Goal: Information Seeking & Learning: Learn about a topic

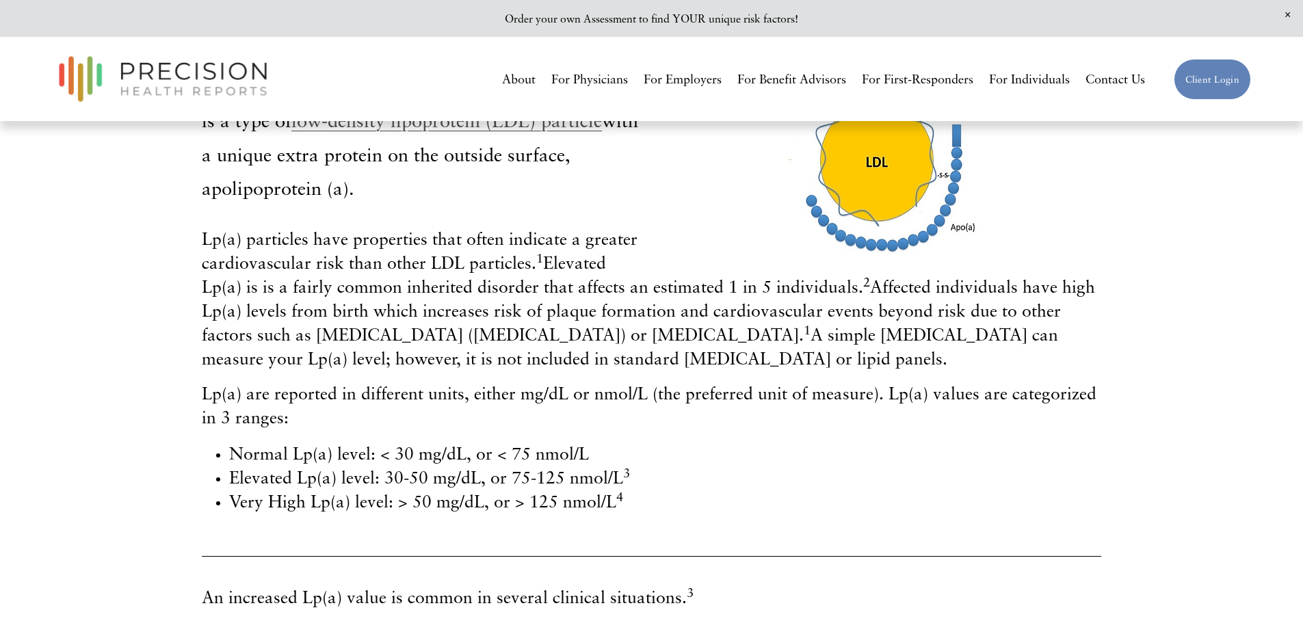
scroll to position [342, 0]
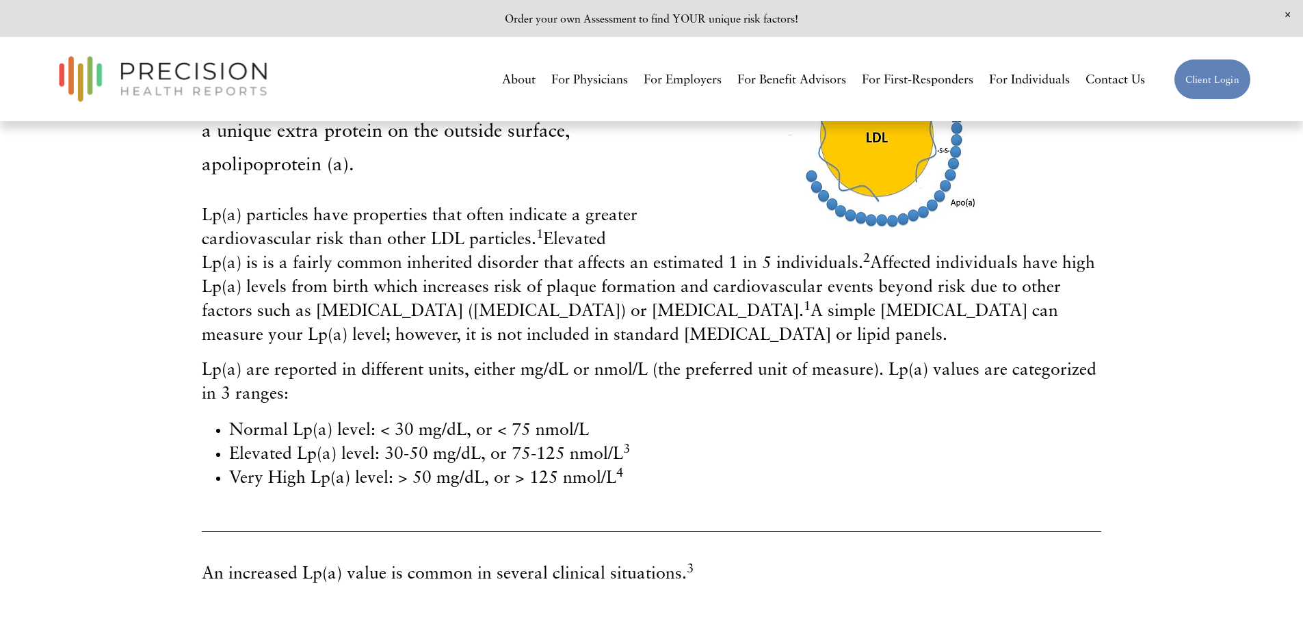
click at [216, 349] on div "Lp(a) particles have properties that often indicate a greater cardiovascular ri…" at bounding box center [651, 346] width 899 height 286
click at [205, 338] on span "Lp(a) particles have properties that often indicate a greater cardiovascular ri…" at bounding box center [648, 274] width 893 height 140
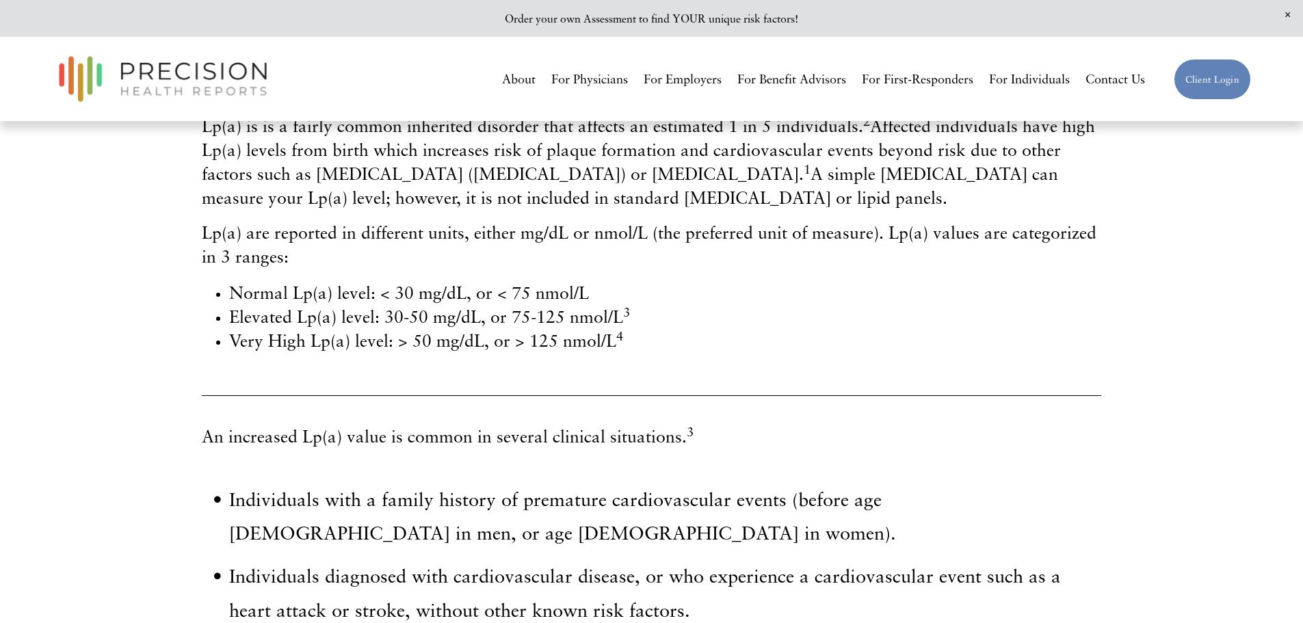
scroll to position [479, 0]
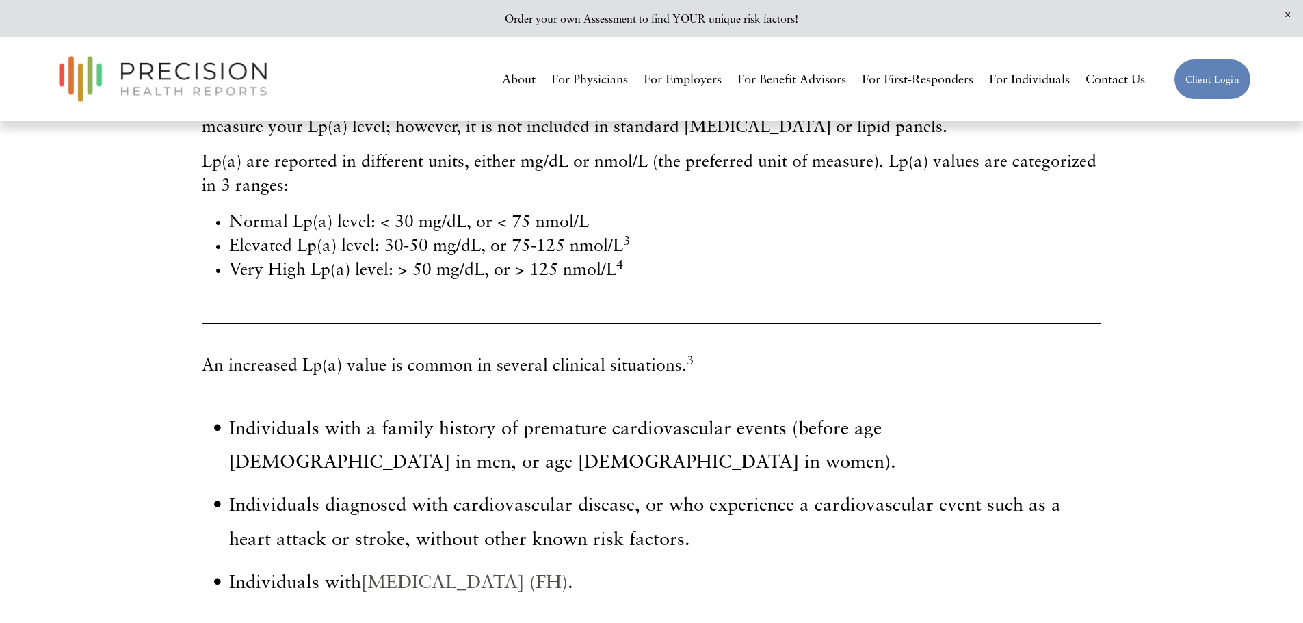
scroll to position [71, 0]
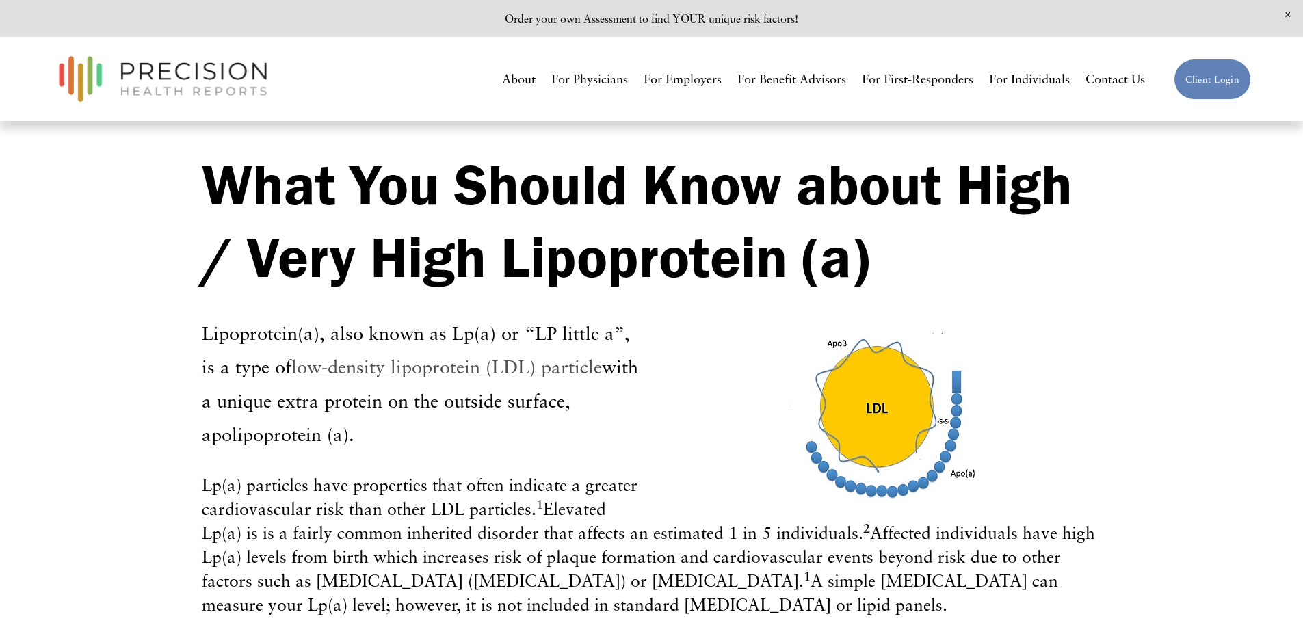
click at [1021, 81] on link "For Individuals" at bounding box center [1029, 79] width 81 height 25
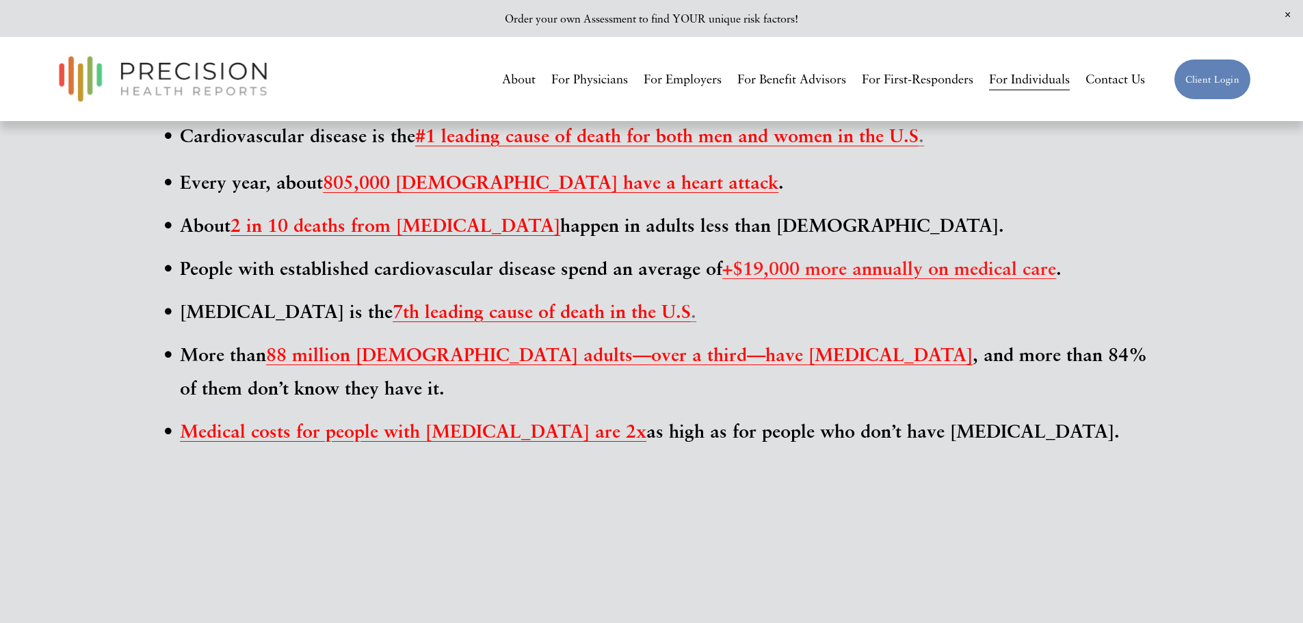
scroll to position [1163, 0]
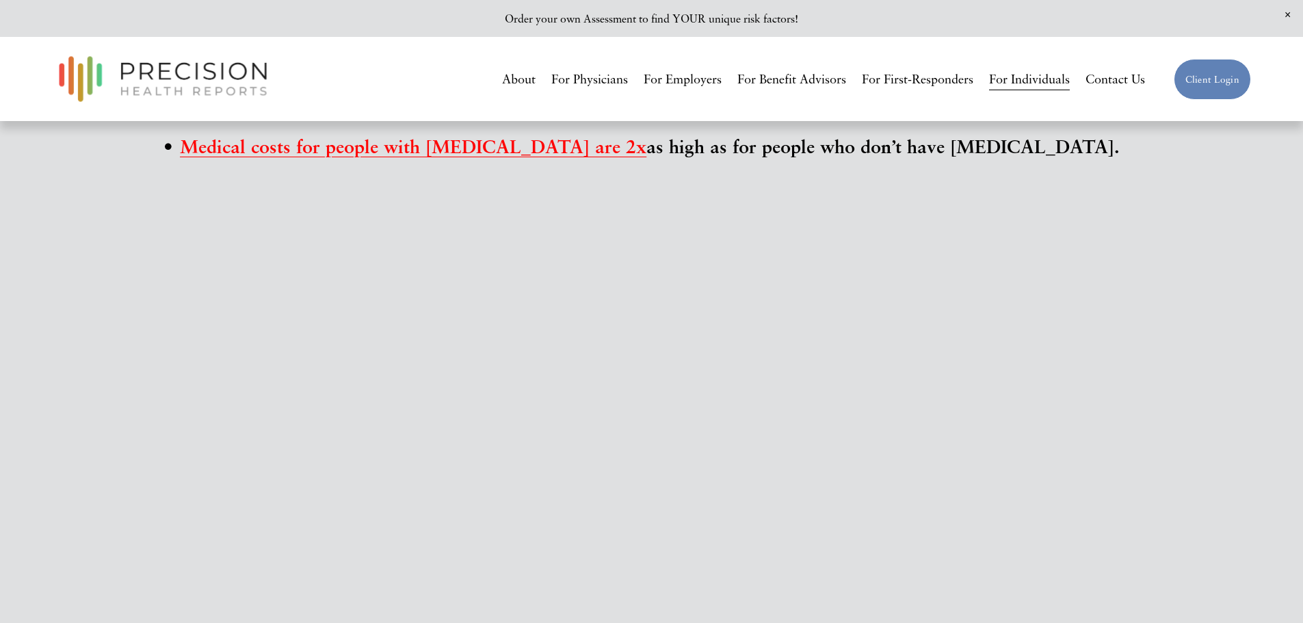
click at [83, 303] on div "Did you know? Cardiovascular disease is the #1 leading cause of death for both …" at bounding box center [651, 295] width 1303 height 1047
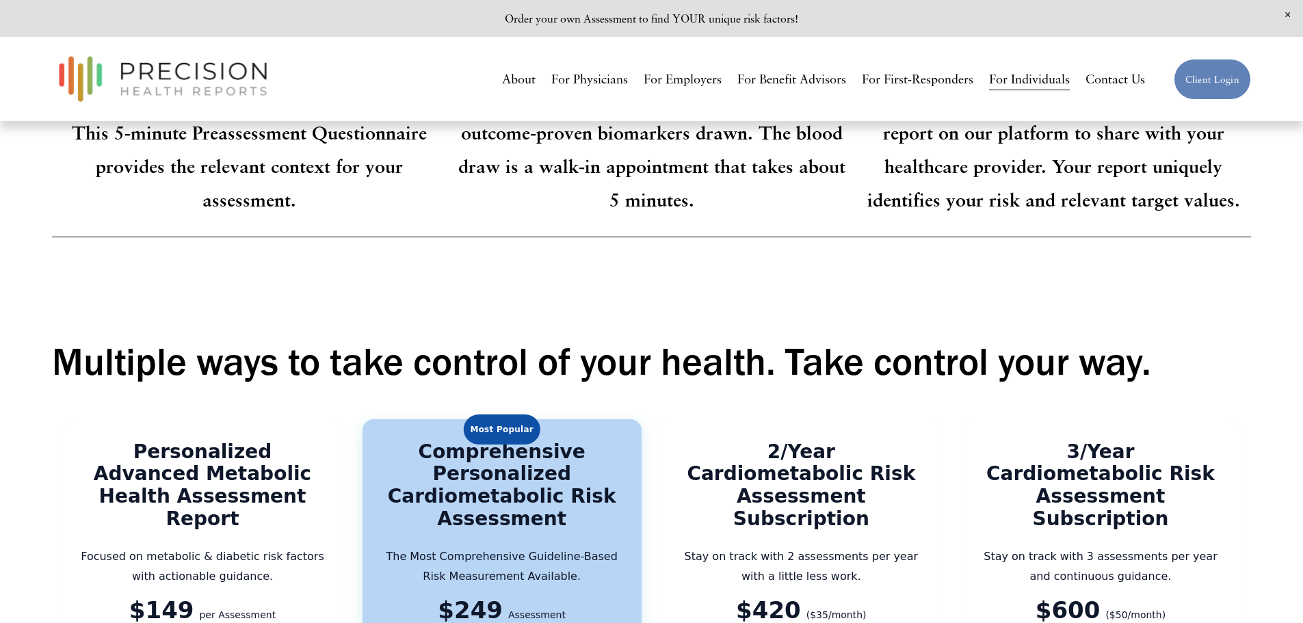
scroll to position [2668, 0]
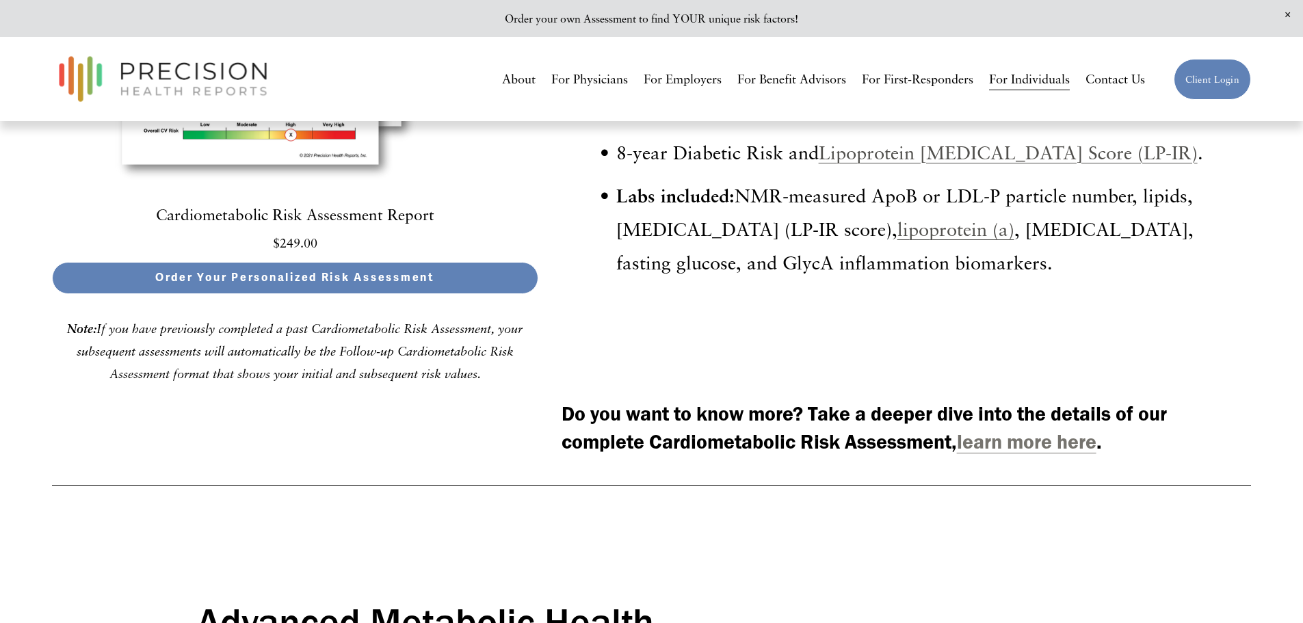
scroll to position [4378, 0]
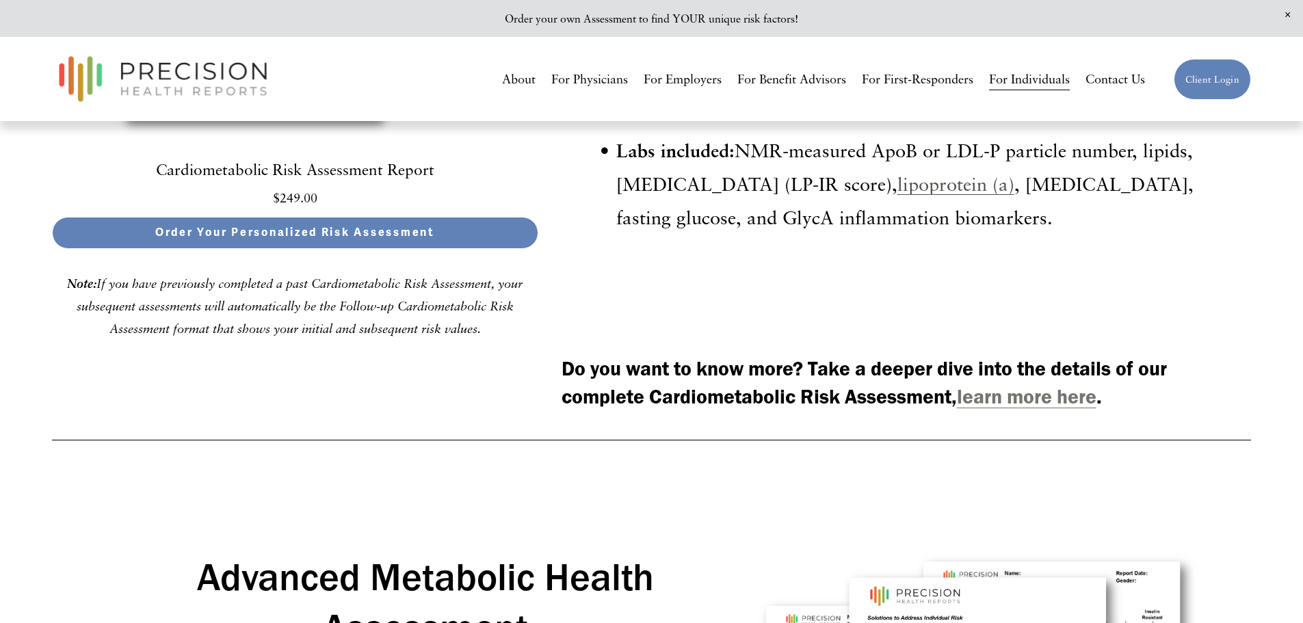
click at [913, 195] on link "lipoprotein (a)" at bounding box center [955, 183] width 117 height 23
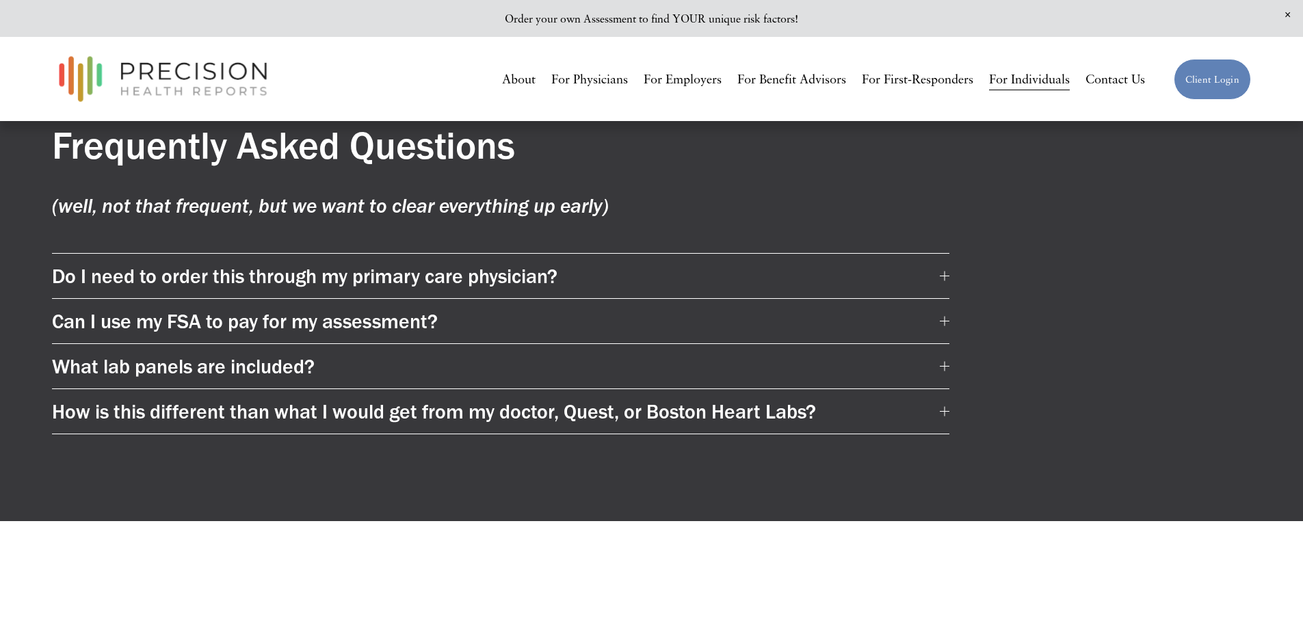
scroll to position [7930, 0]
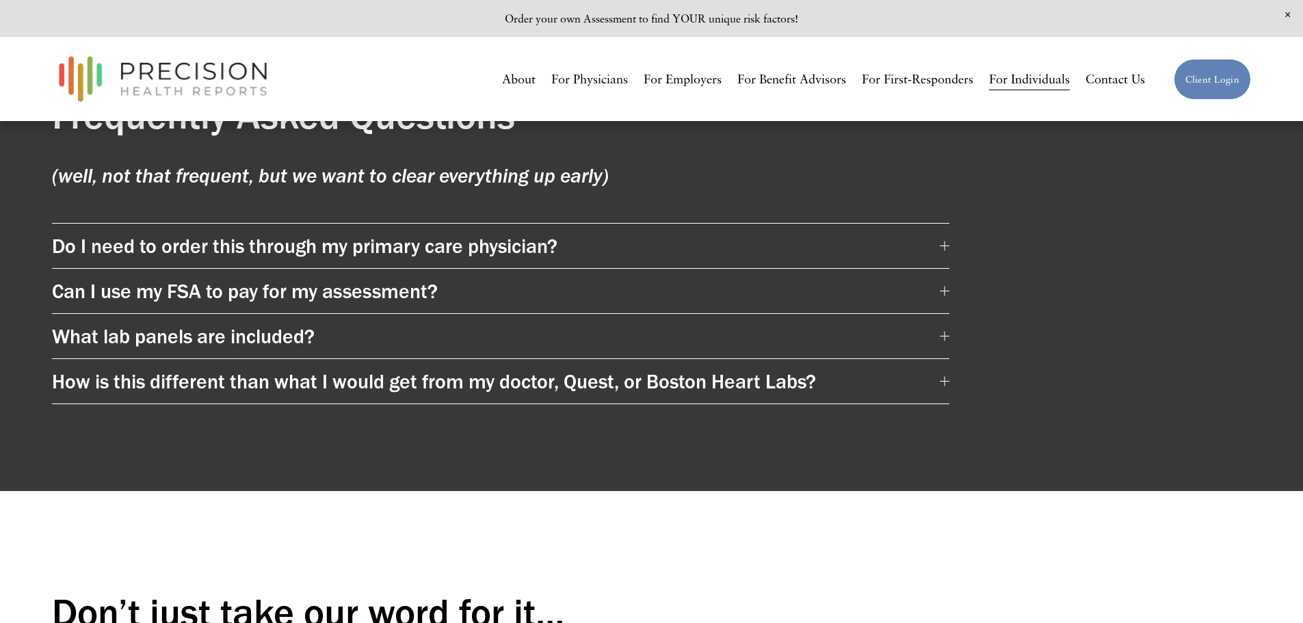
click at [96, 310] on button "Can I use my FSA to pay for my assessment?" at bounding box center [500, 291] width 897 height 44
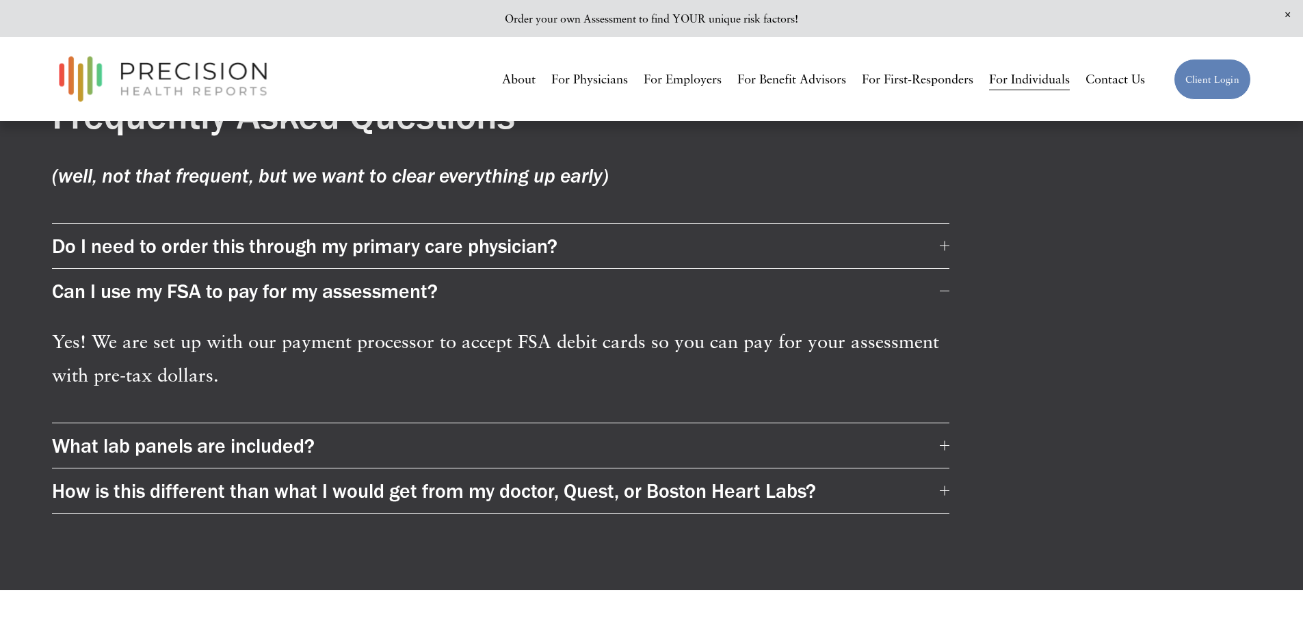
click at [0, 286] on div "Frequently Asked Questions (well, not that frequent, but we want to clear every…" at bounding box center [651, 319] width 1303 height 458
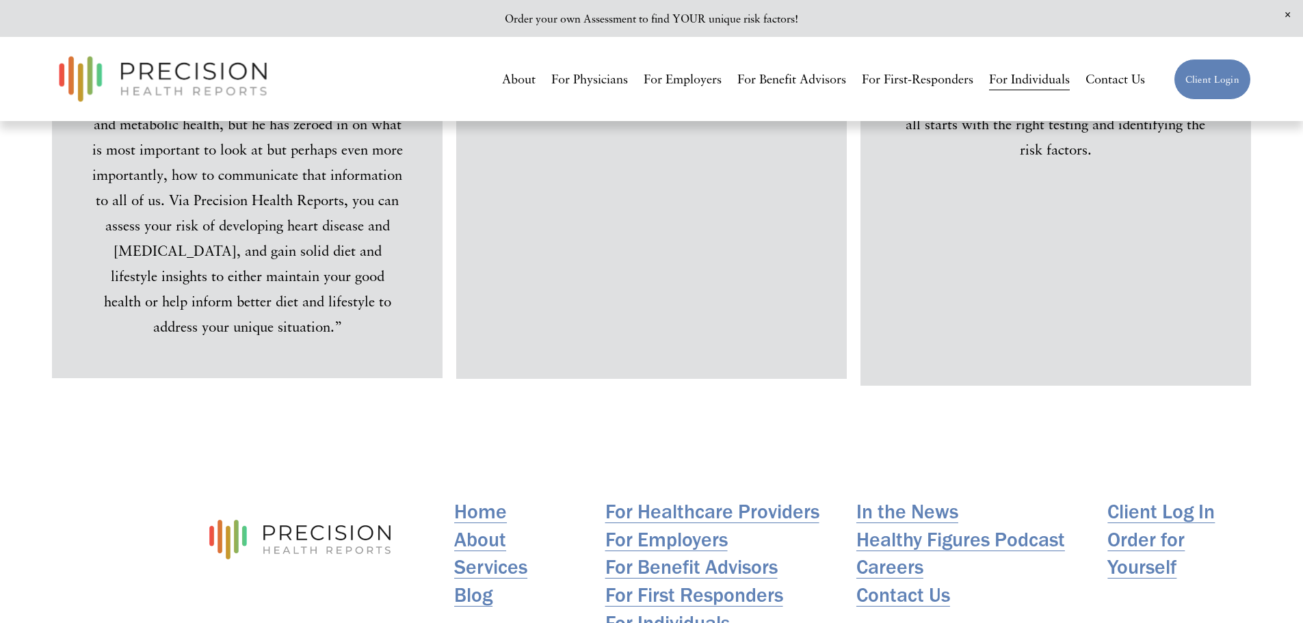
scroll to position [9729, 0]
